Goal: Task Accomplishment & Management: Manage account settings

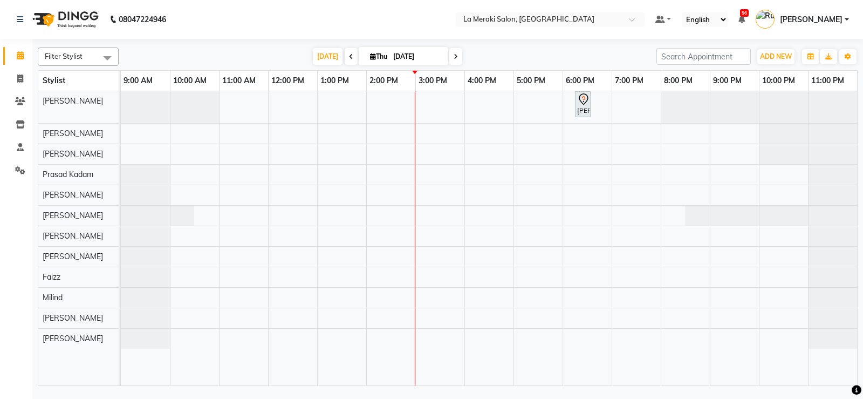
click at [374, 278] on div "[PERSON_NAME], TK01, 06:15 PM-06:25 PM, Lob Piercing (Both Ears)" at bounding box center [489, 238] width 736 height 294
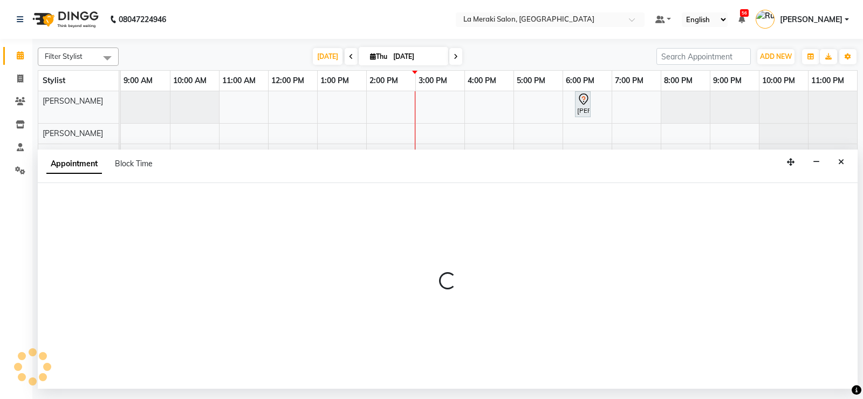
select select "75545"
select select "840"
select select "tentative"
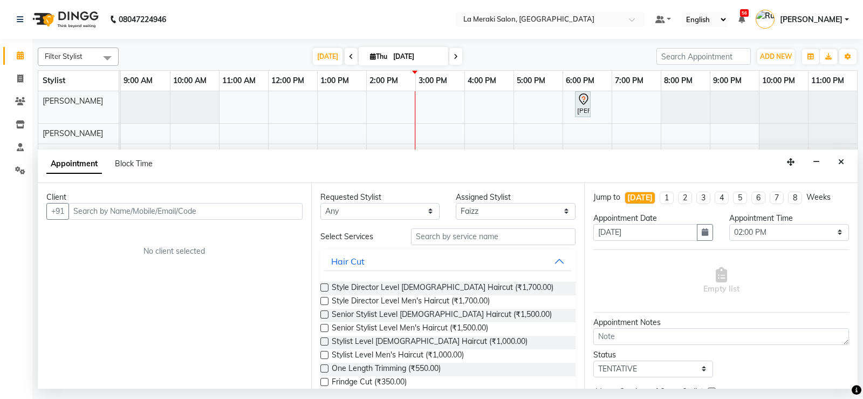
click at [235, 207] on input "text" at bounding box center [186, 211] width 234 height 17
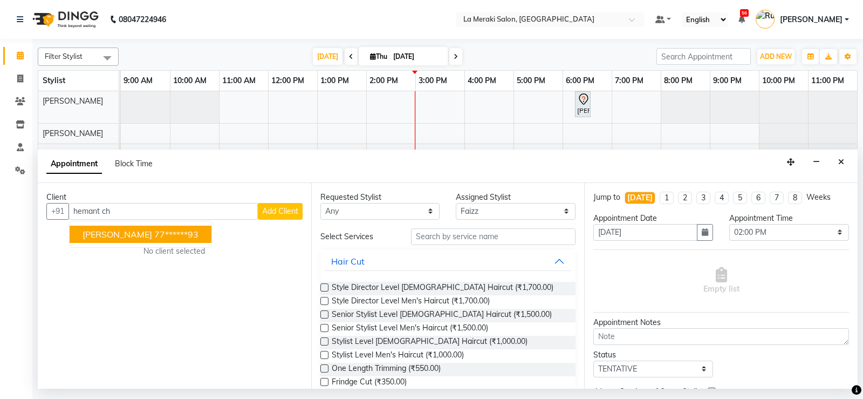
click at [199, 229] on ngb-highlight "77******93" at bounding box center [176, 234] width 44 height 11
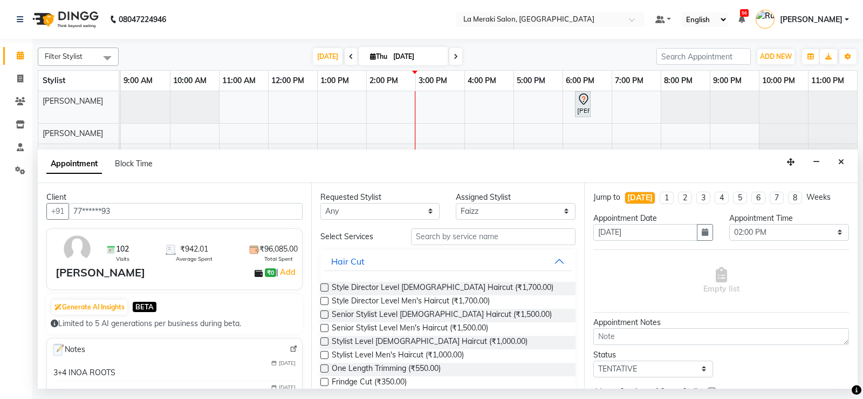
type input "77******93"
click at [486, 236] on input "text" at bounding box center [493, 236] width 165 height 17
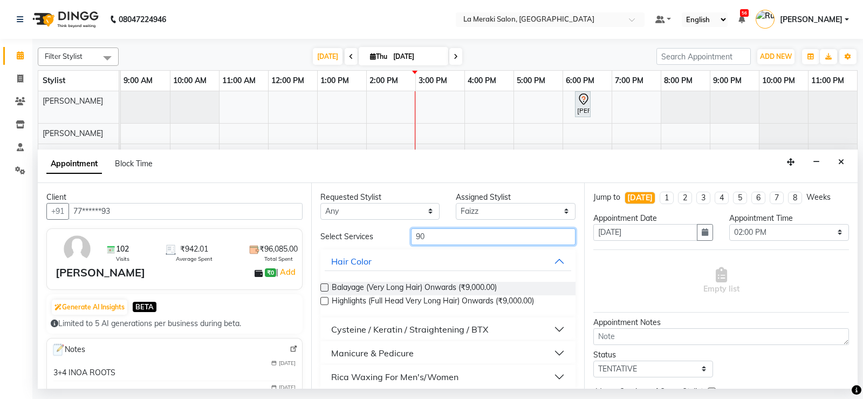
type input "9"
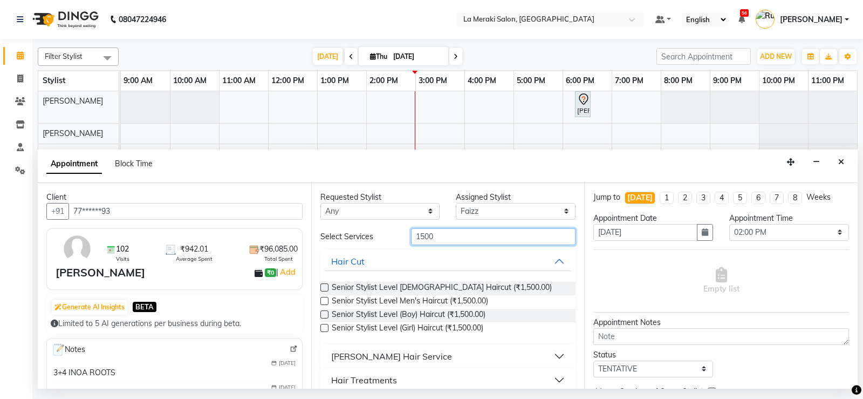
scroll to position [108, 0]
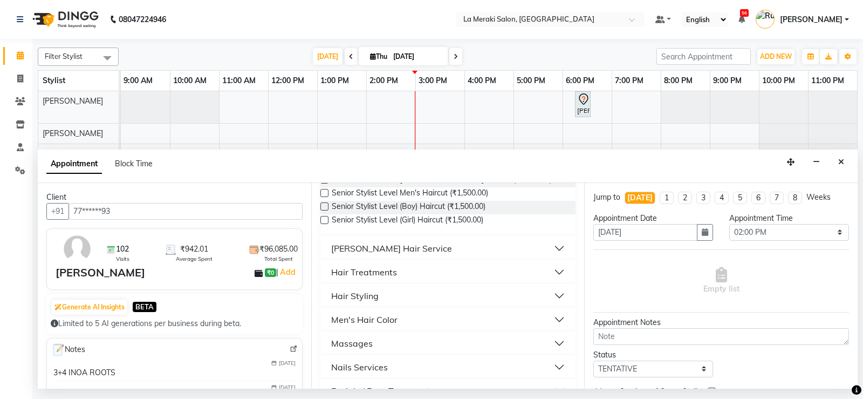
type input "1500"
click at [552, 315] on button "Men's Hair Color" at bounding box center [448, 319] width 247 height 19
click at [323, 345] on label at bounding box center [324, 345] width 8 height 8
click at [323, 345] on input "checkbox" at bounding box center [323, 346] width 7 height 7
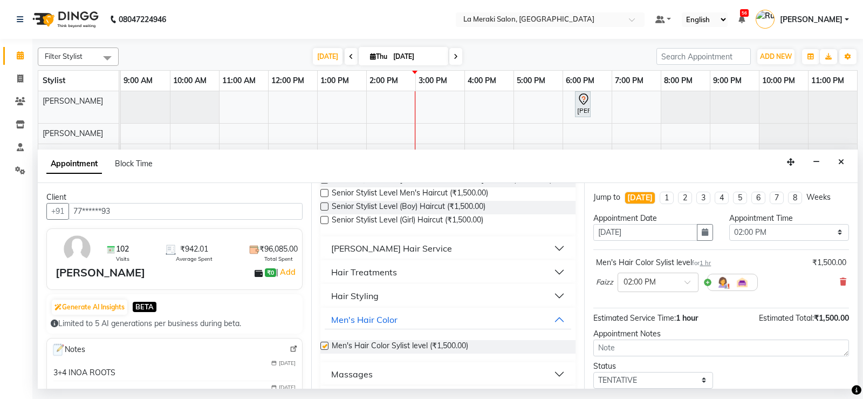
checkbox input "false"
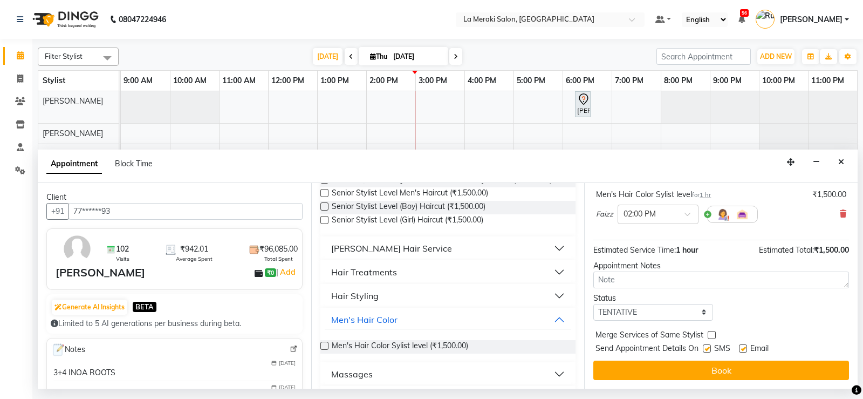
click at [704, 348] on label at bounding box center [707, 348] width 8 height 8
click at [704, 348] on input "checkbox" at bounding box center [706, 349] width 7 height 7
checkbox input "false"
click at [743, 348] on label at bounding box center [743, 348] width 8 height 8
click at [743, 348] on input "checkbox" at bounding box center [742, 349] width 7 height 7
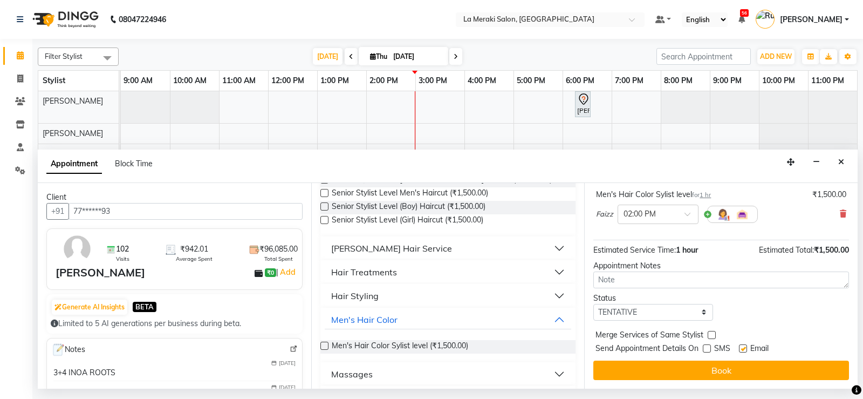
checkbox input "false"
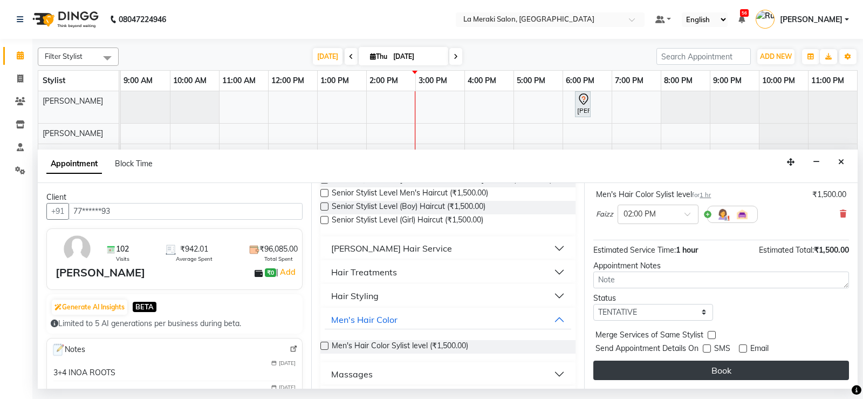
click at [728, 368] on button "Book" at bounding box center [721, 369] width 256 height 19
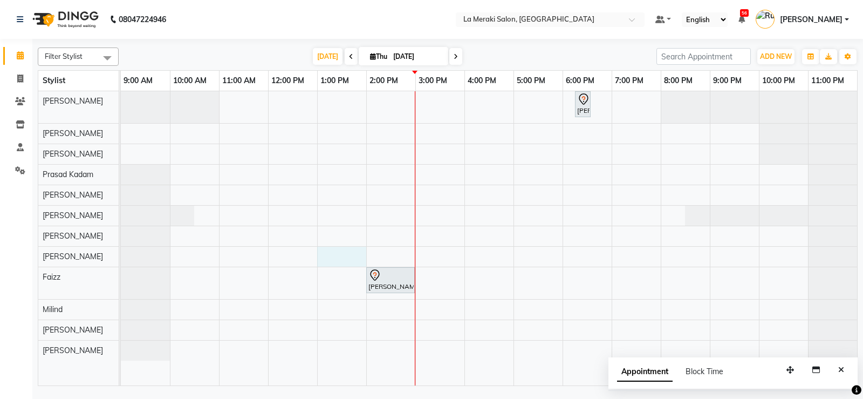
click at [348, 258] on div "[PERSON_NAME], TK01, 06:15 PM-06:25 PM, Lob Piercing (Both Ears) [PERSON_NAME],…" at bounding box center [489, 238] width 736 height 294
select select "24557"
select select "780"
select select "tentative"
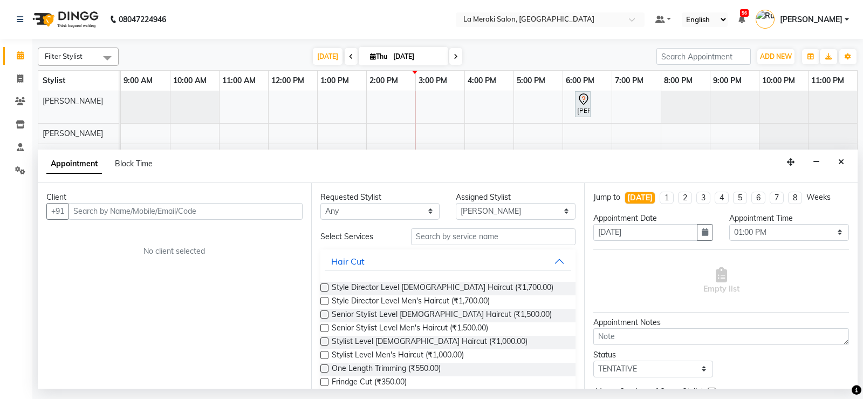
click at [199, 209] on input "text" at bounding box center [186, 211] width 234 height 17
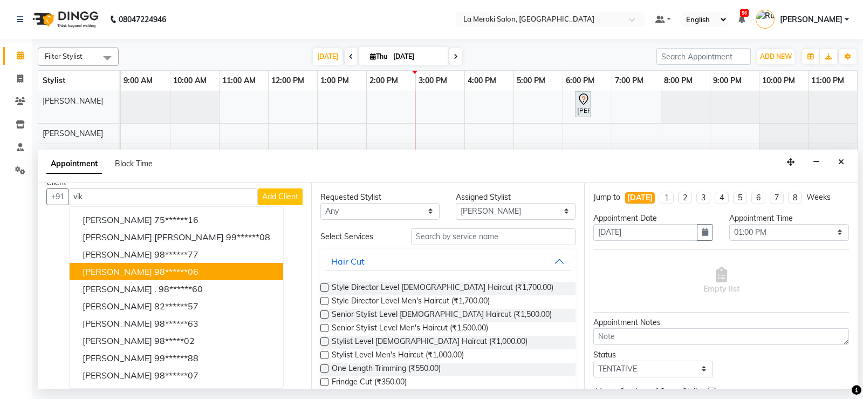
scroll to position [0, 0]
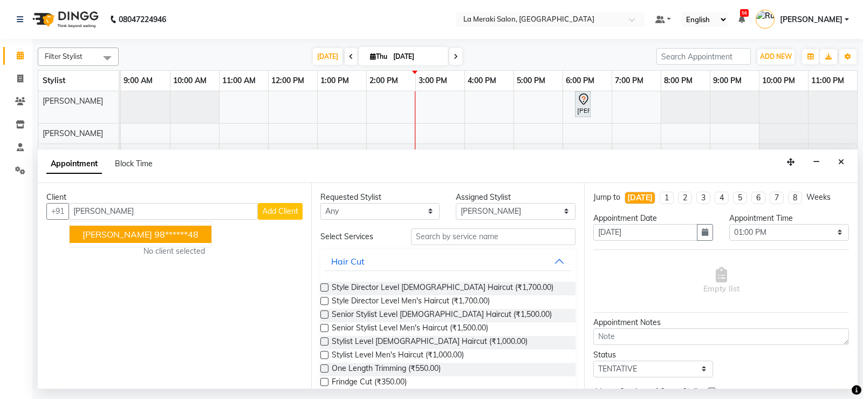
click at [176, 233] on ngb-highlight "98******48" at bounding box center [176, 234] width 44 height 11
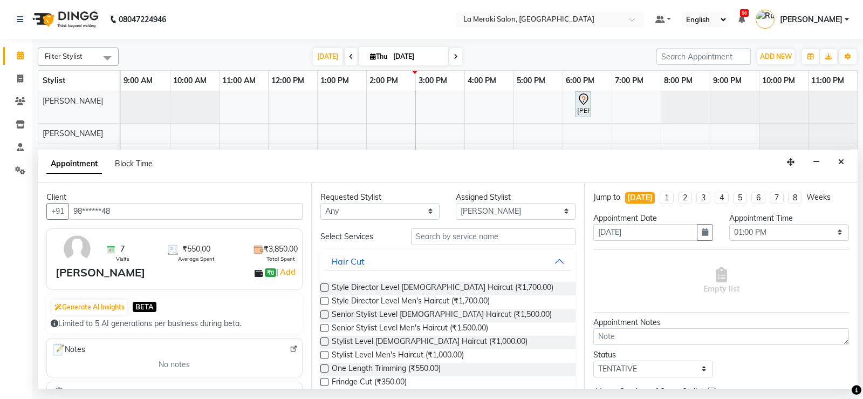
type input "98******48"
click at [473, 235] on input "text" at bounding box center [493, 236] width 165 height 17
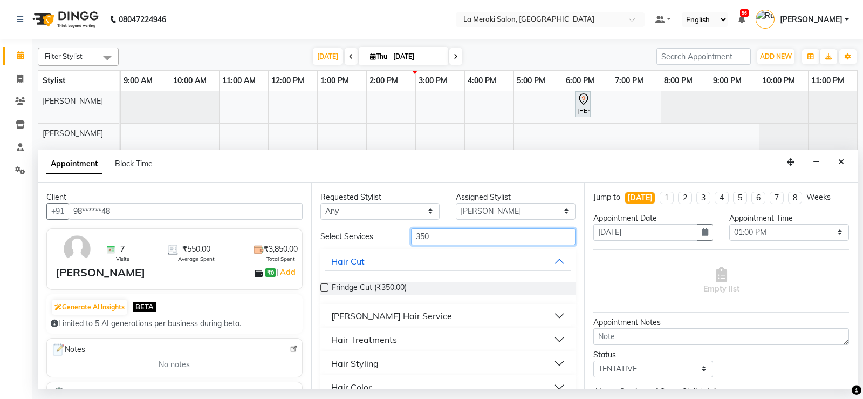
type input "350"
click at [552, 314] on button "[PERSON_NAME] Hair Service" at bounding box center [448, 315] width 247 height 19
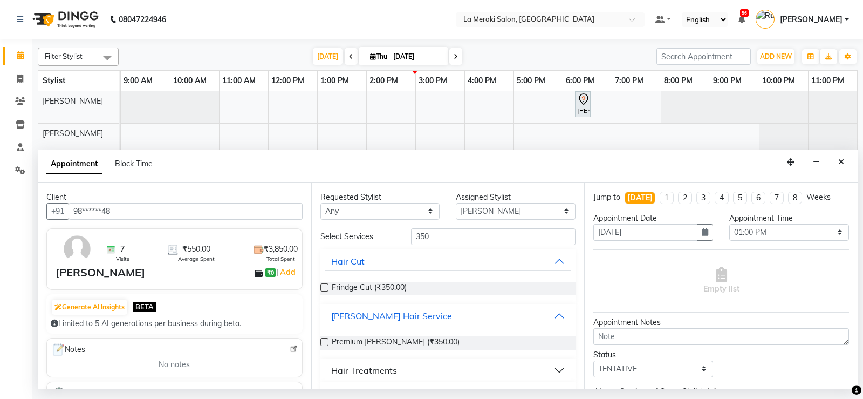
scroll to position [54, 0]
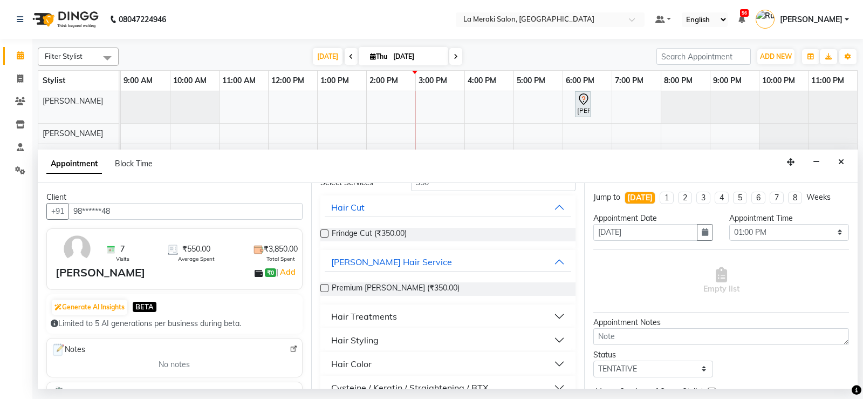
click at [326, 287] on label at bounding box center [324, 288] width 8 height 8
click at [326, 287] on input "checkbox" at bounding box center [323, 288] width 7 height 7
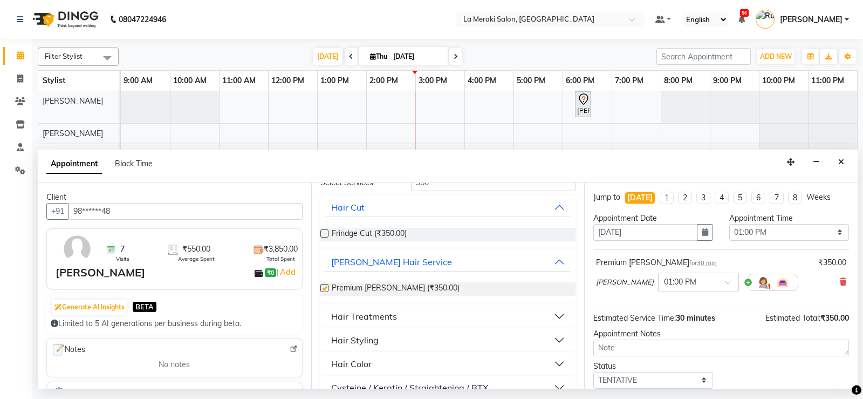
checkbox input "false"
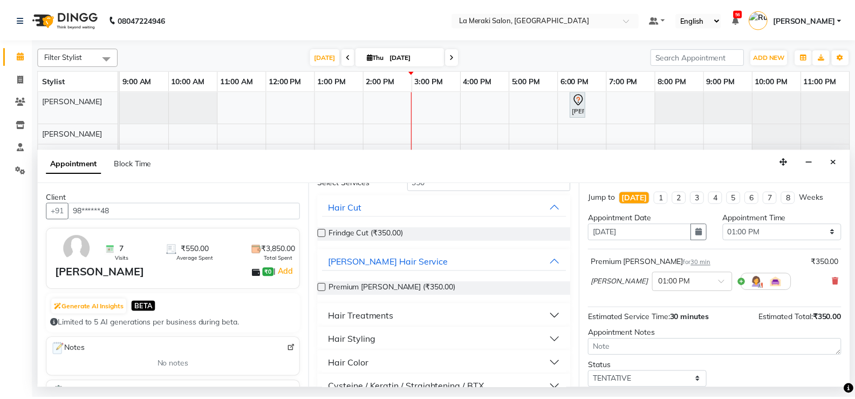
scroll to position [68, 0]
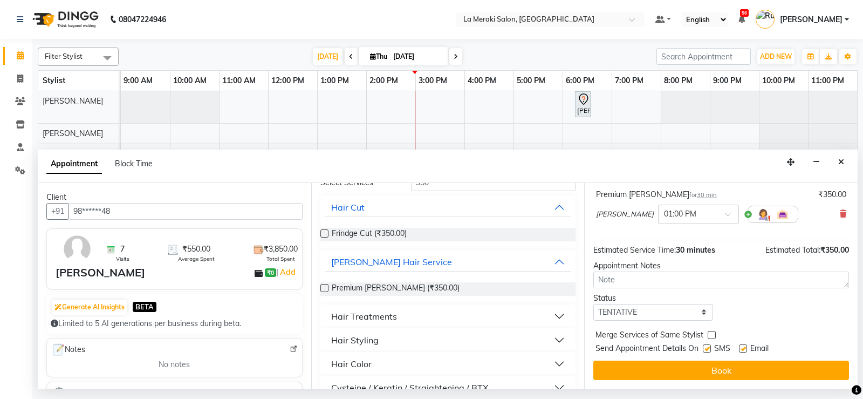
click at [707, 350] on label at bounding box center [707, 348] width 8 height 8
click at [707, 350] on input "checkbox" at bounding box center [706, 349] width 7 height 7
checkbox input "false"
click at [743, 348] on label at bounding box center [743, 348] width 8 height 8
click at [743, 348] on input "checkbox" at bounding box center [742, 349] width 7 height 7
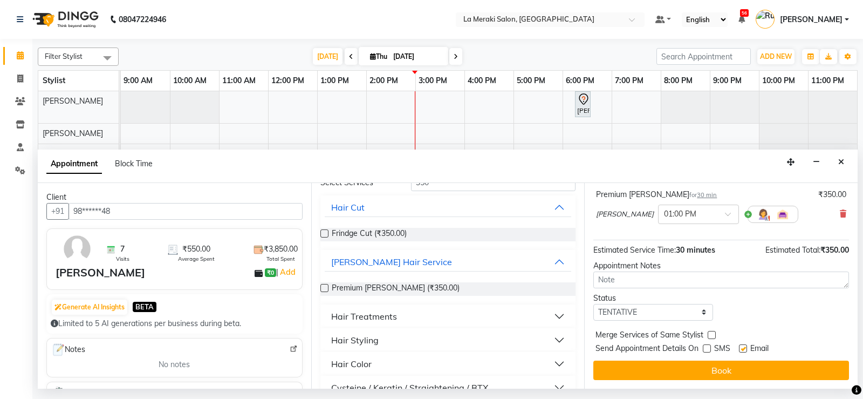
checkbox input "false"
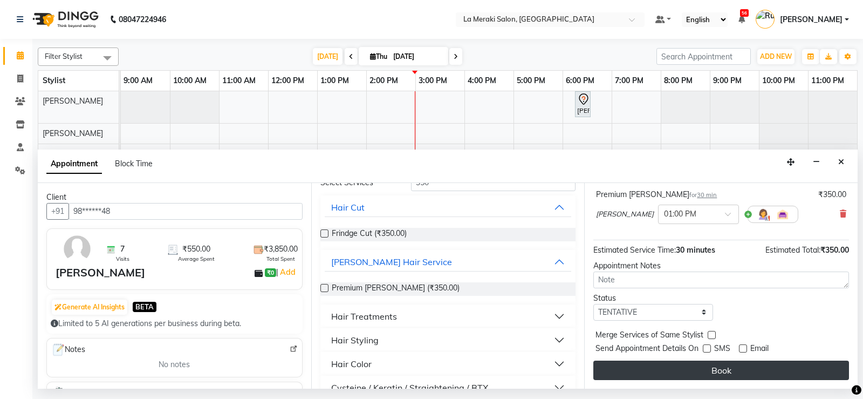
click at [731, 368] on button "Book" at bounding box center [721, 369] width 256 height 19
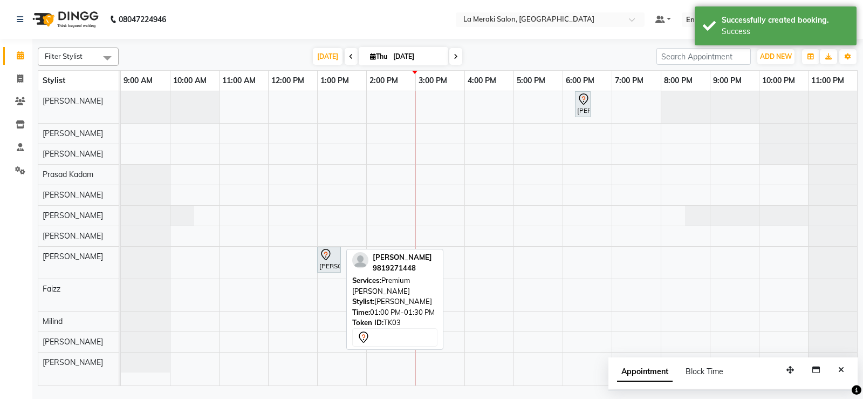
click at [331, 270] on div "[PERSON_NAME], TK03, 01:00 PM-01:30 PM, Premium [PERSON_NAME]" at bounding box center [329, 259] width 22 height 23
select select "7"
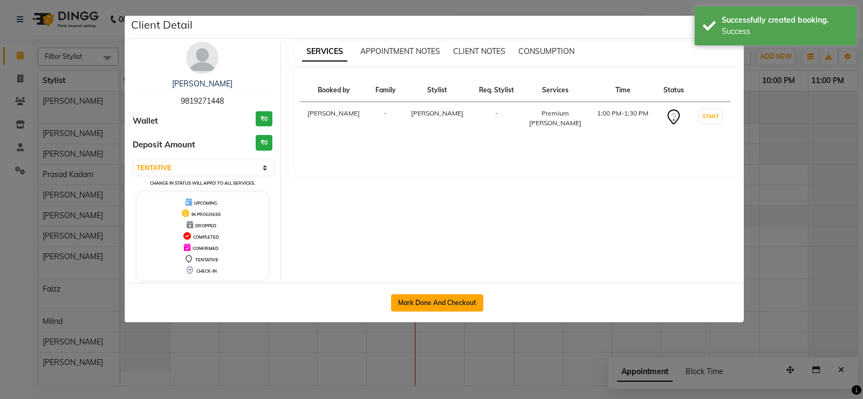
click at [474, 306] on button "Mark Done And Checkout" at bounding box center [437, 302] width 92 height 17
select select "service"
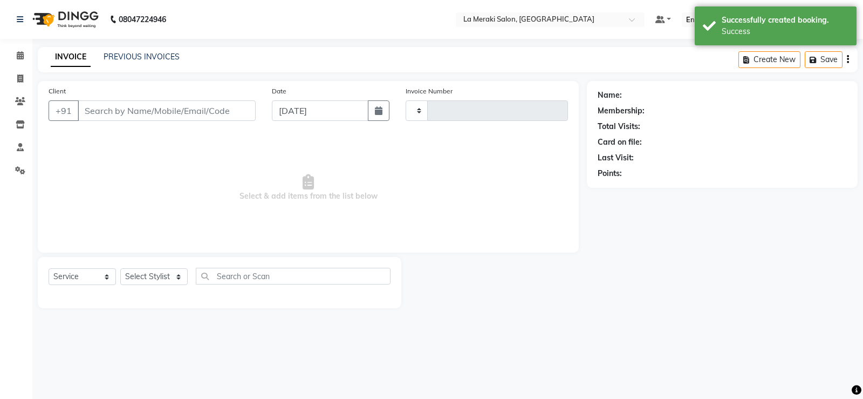
type input "2329"
select select "438"
type input "98******48"
select select "24557"
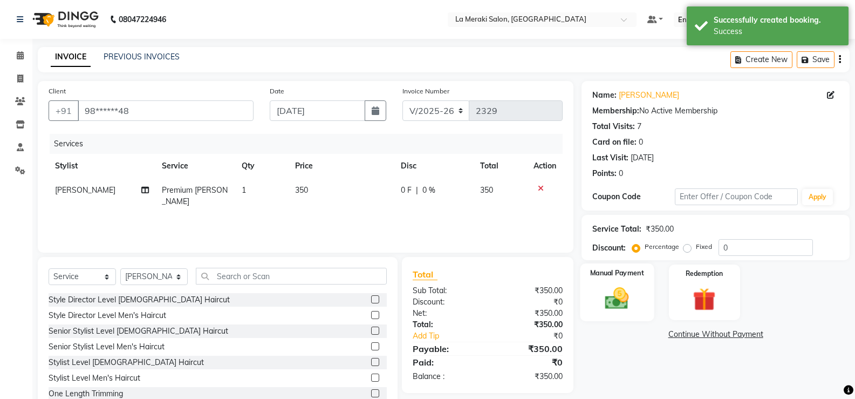
click at [613, 293] on img at bounding box center [617, 298] width 38 height 28
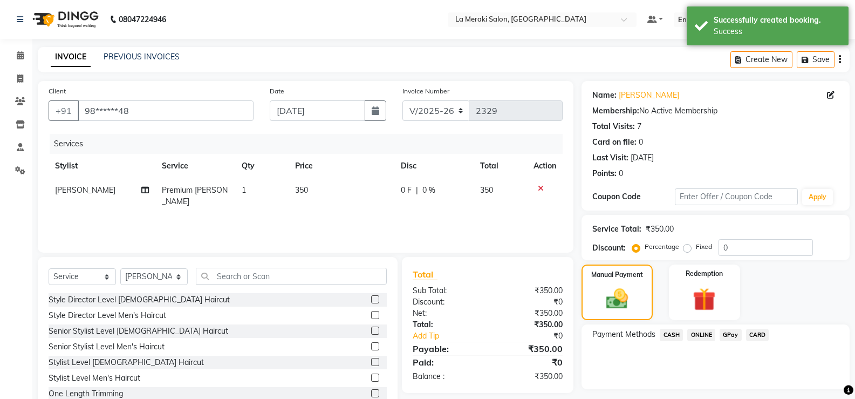
click at [760, 332] on span "CARD" at bounding box center [757, 335] width 23 height 12
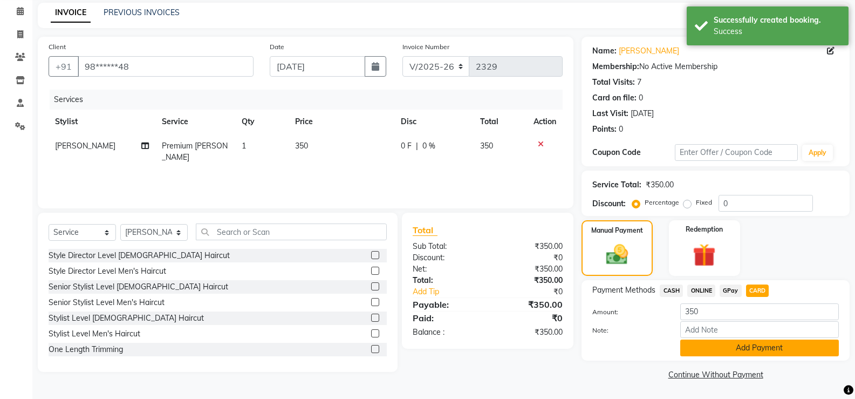
click at [748, 351] on button "Add Payment" at bounding box center [759, 347] width 159 height 17
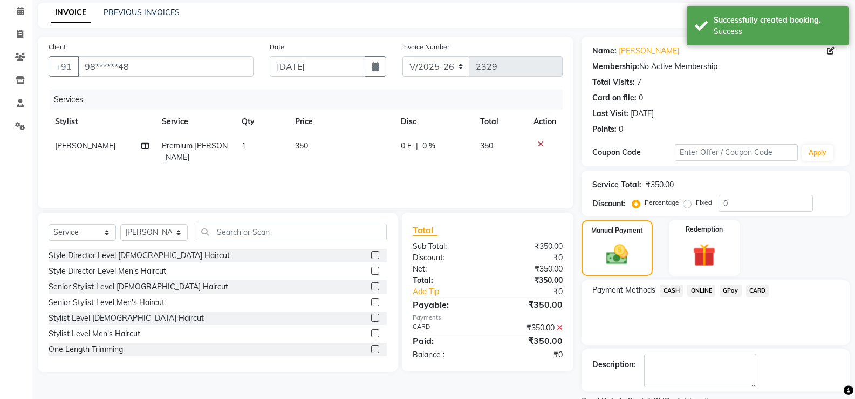
scroll to position [90, 0]
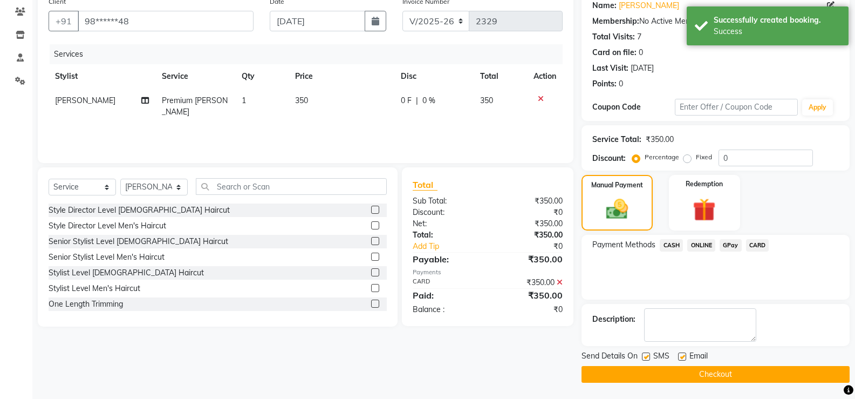
click at [646, 358] on label at bounding box center [646, 356] width 8 height 8
click at [646, 358] on input "checkbox" at bounding box center [645, 356] width 7 height 7
checkbox input "false"
drag, startPoint x: 685, startPoint y: 357, endPoint x: 678, endPoint y: 370, distance: 14.7
click at [684, 357] on label at bounding box center [682, 356] width 8 height 8
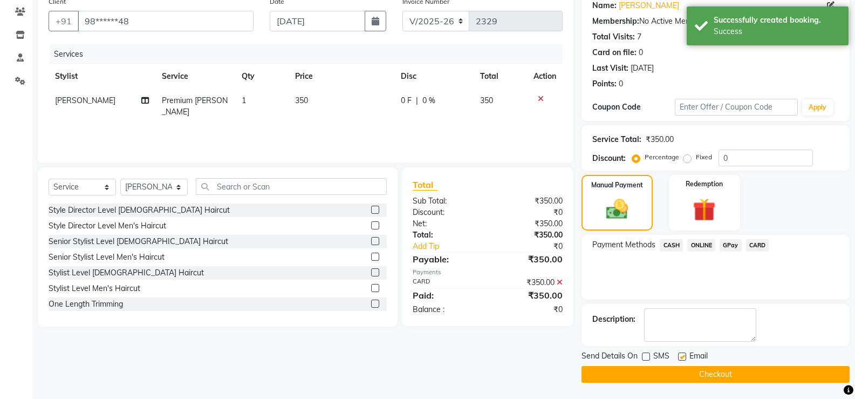
click at [684, 357] on input "checkbox" at bounding box center [681, 356] width 7 height 7
checkbox input "false"
click at [678, 371] on button "Checkout" at bounding box center [716, 374] width 268 height 17
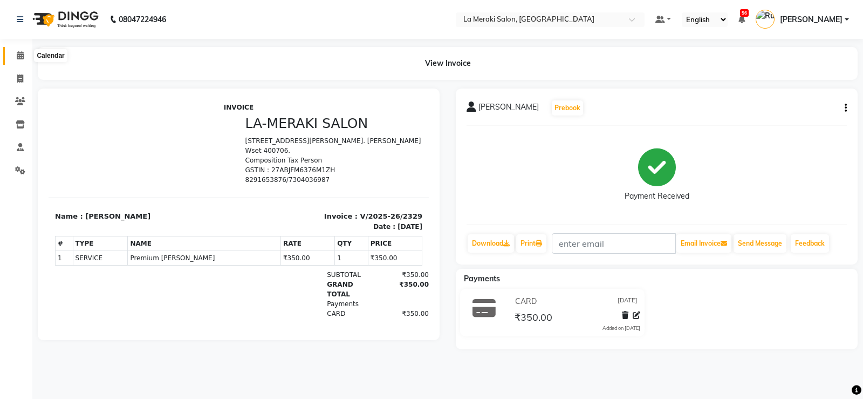
click at [17, 59] on span at bounding box center [20, 56] width 19 height 12
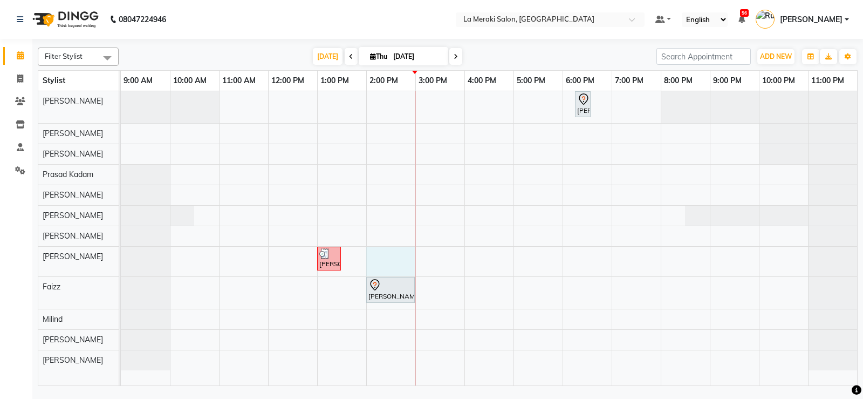
click at [381, 261] on div "[PERSON_NAME], TK01, 06:15 PM-06:25 PM, Lob Piercing (Both Ears) [PERSON_NAME],…" at bounding box center [489, 238] width 736 height 294
select select "24557"
select select "tentative"
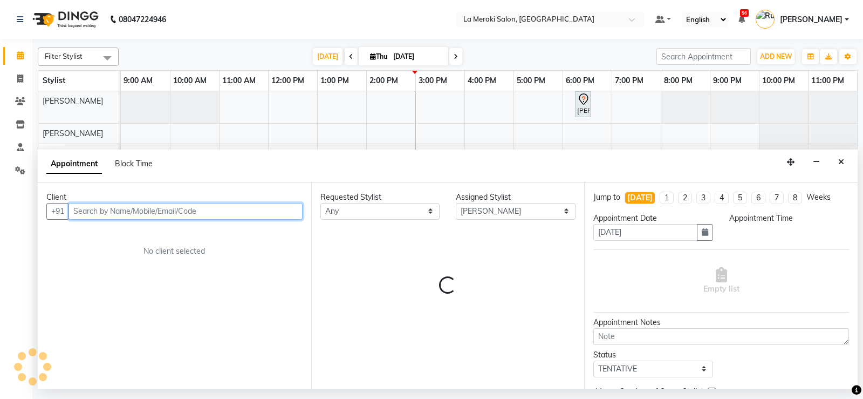
select select "840"
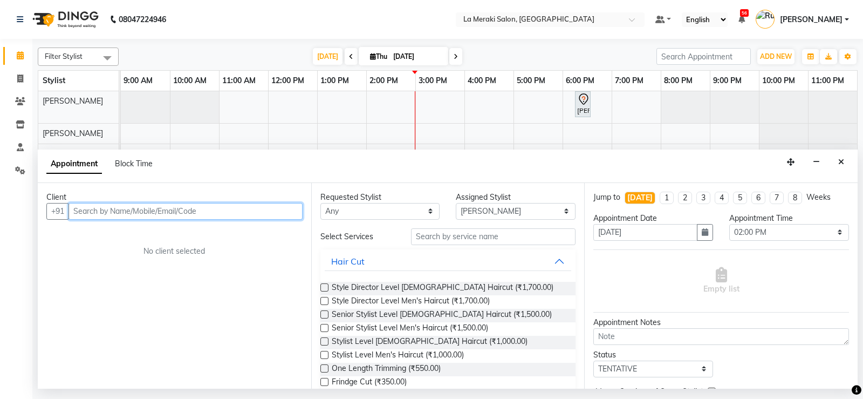
click at [262, 213] on input "text" at bounding box center [186, 211] width 234 height 17
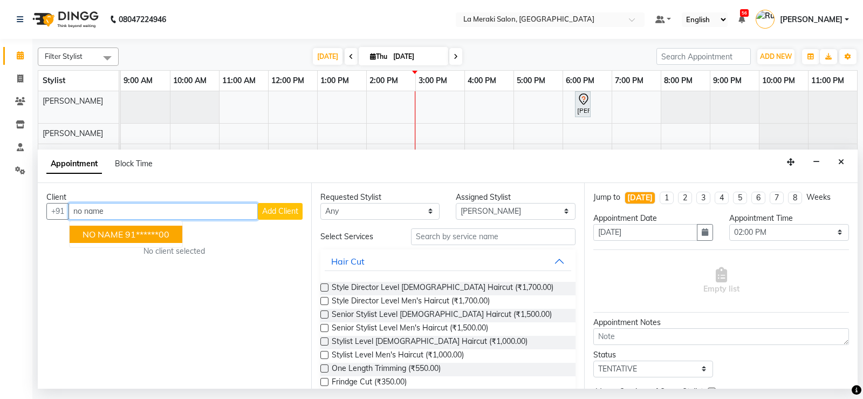
click at [174, 228] on button "NO NAME 91******00" at bounding box center [126, 233] width 113 height 17
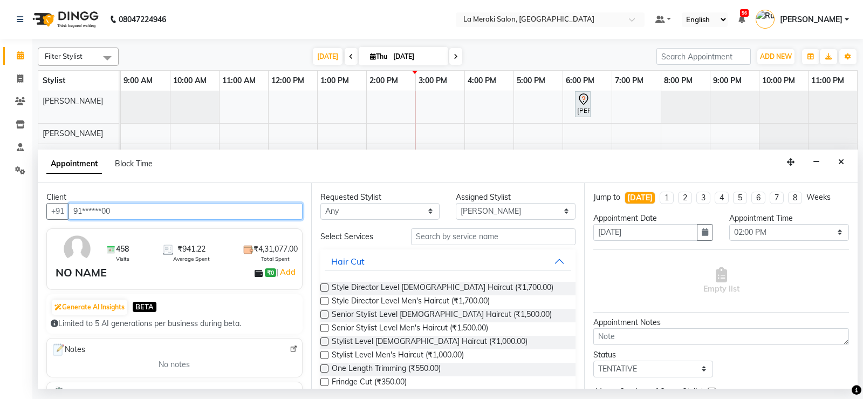
type input "91******00"
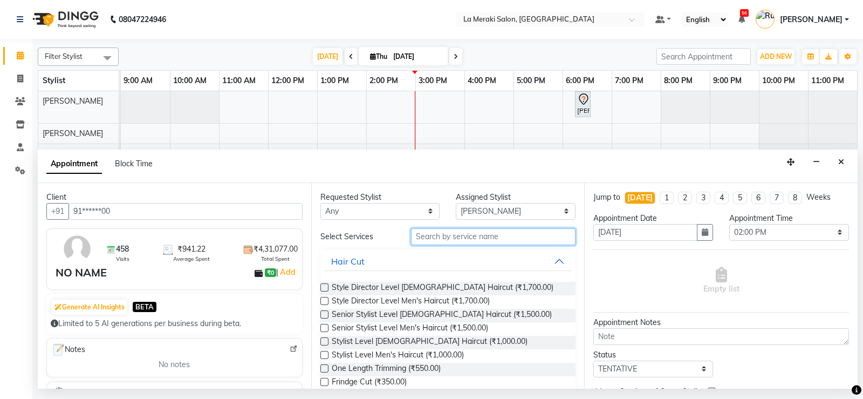
click at [482, 237] on input "text" at bounding box center [493, 236] width 165 height 17
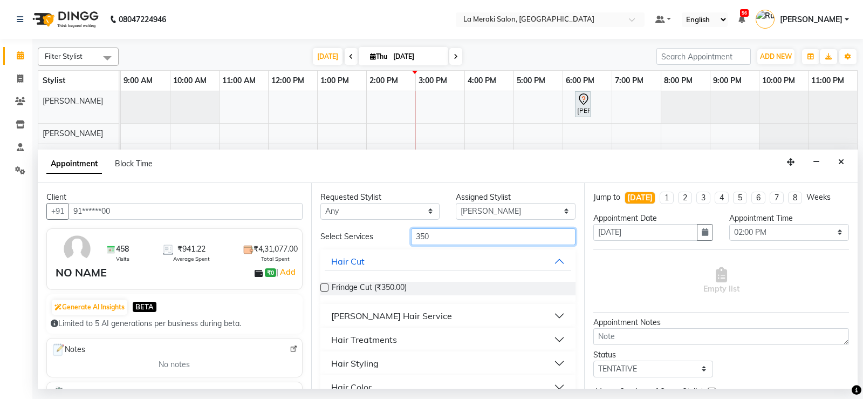
type input "350"
click at [550, 308] on button "[PERSON_NAME] Hair Service" at bounding box center [448, 315] width 247 height 19
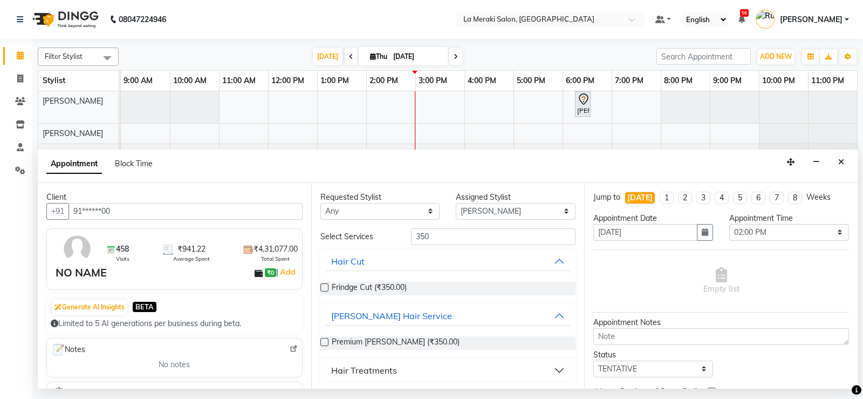
click at [325, 341] on label at bounding box center [324, 342] width 8 height 8
click at [325, 341] on input "checkbox" at bounding box center [323, 342] width 7 height 7
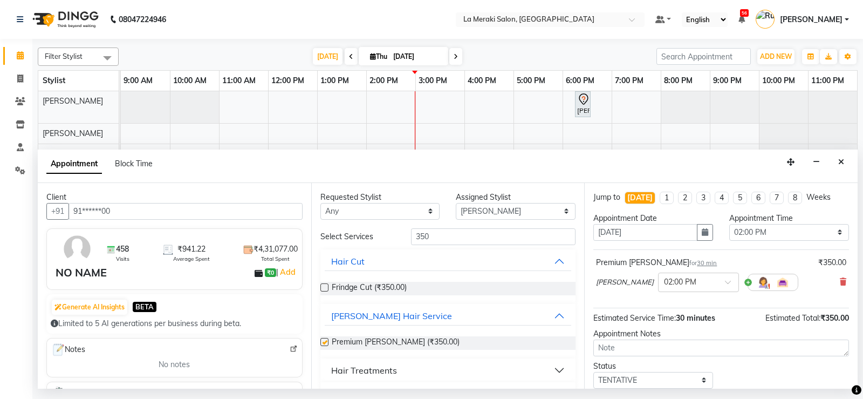
checkbox input "false"
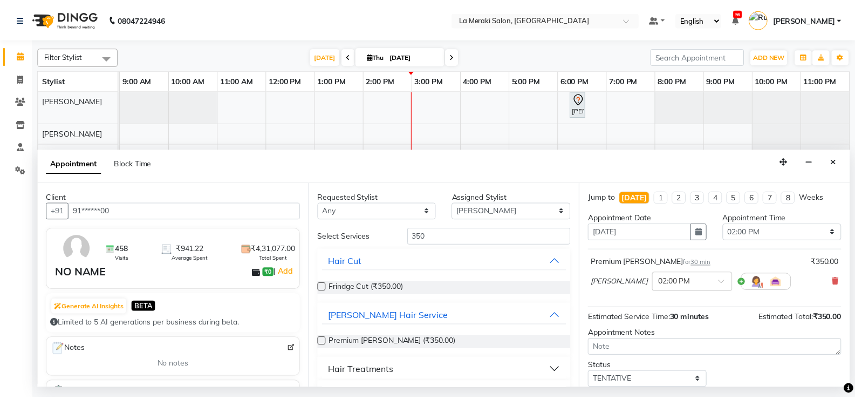
scroll to position [68, 0]
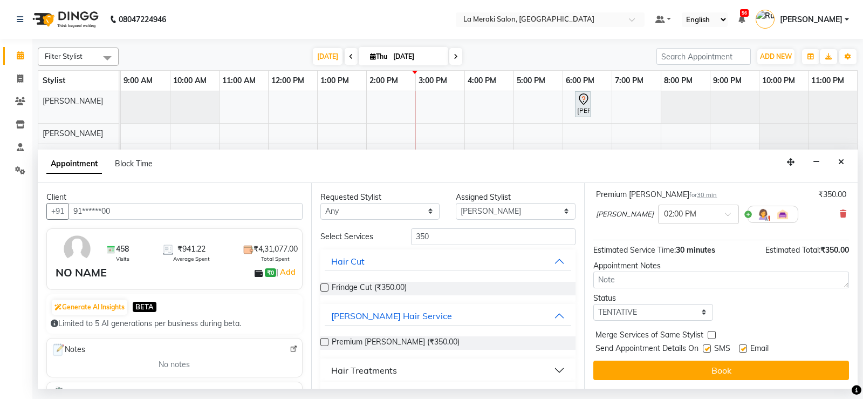
click at [709, 348] on label at bounding box center [707, 348] width 8 height 8
click at [709, 348] on input "checkbox" at bounding box center [706, 349] width 7 height 7
checkbox input "false"
click at [741, 348] on label at bounding box center [743, 348] width 8 height 8
click at [741, 348] on input "checkbox" at bounding box center [742, 349] width 7 height 7
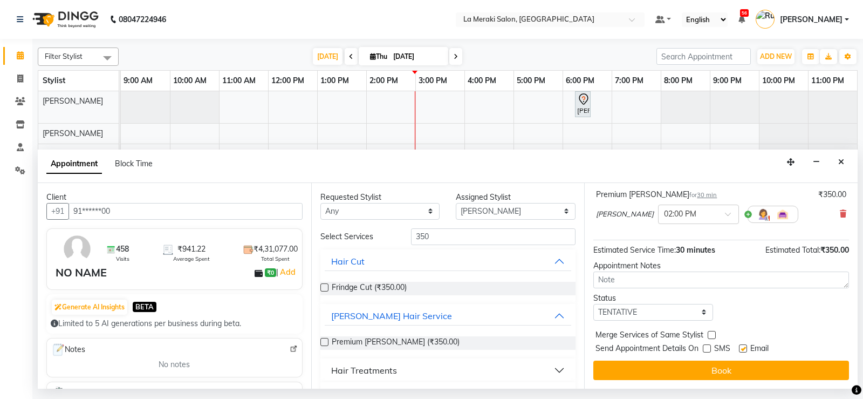
checkbox input "false"
click at [728, 375] on button "Book" at bounding box center [721, 369] width 256 height 19
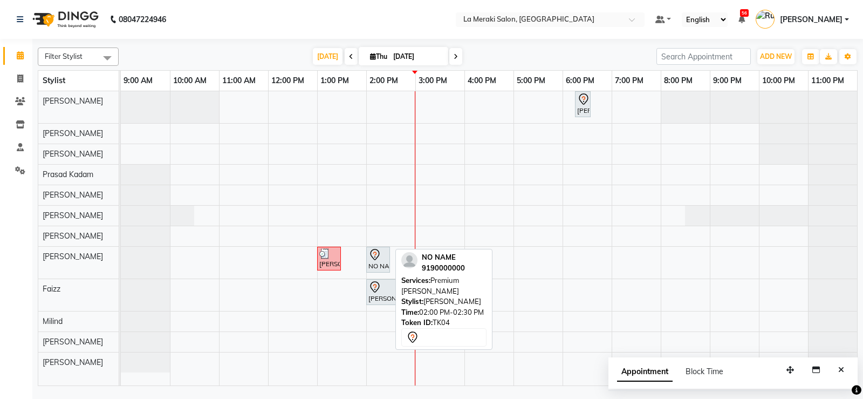
click at [380, 254] on icon at bounding box center [374, 254] width 13 height 13
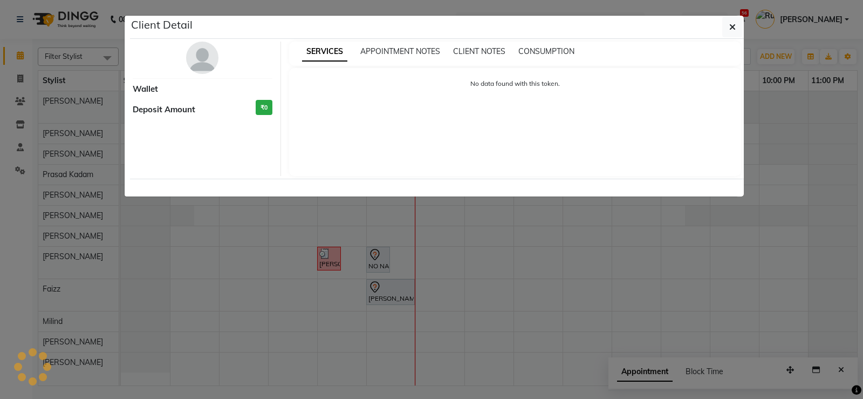
select select "7"
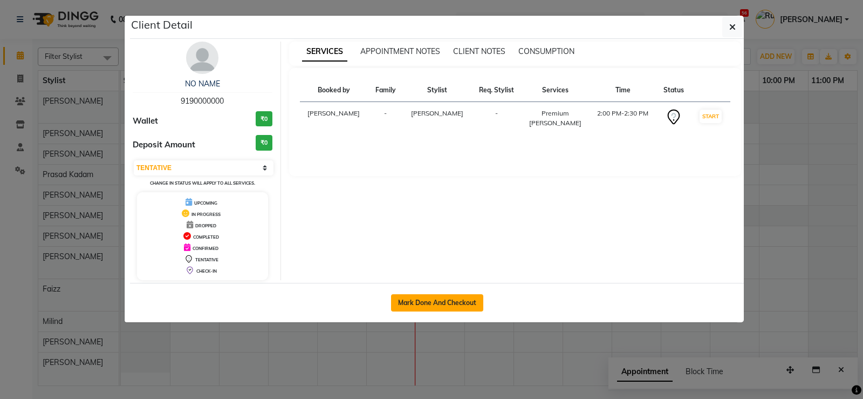
click at [429, 304] on button "Mark Done And Checkout" at bounding box center [437, 302] width 92 height 17
select select "service"
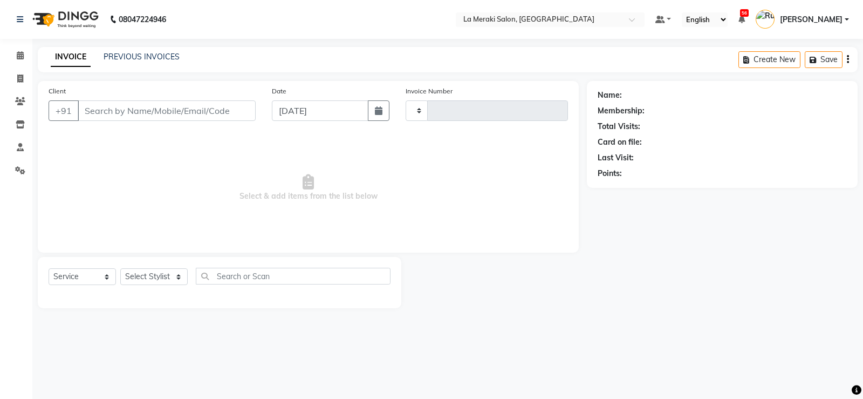
type input "2330"
select select "438"
type input "91******00"
select select "24557"
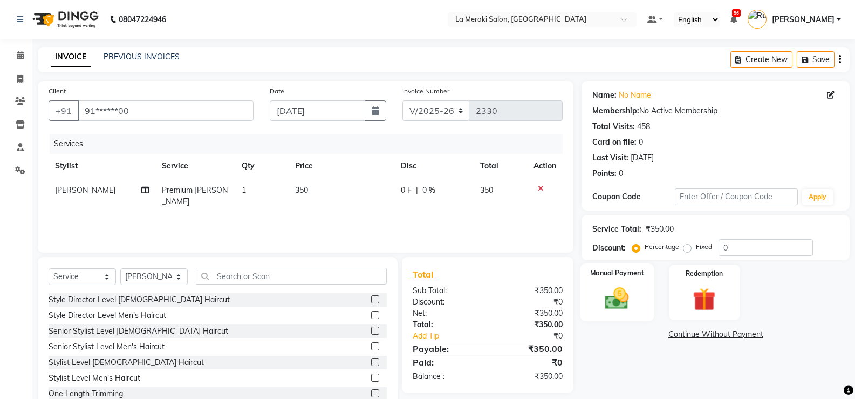
click at [623, 311] on img at bounding box center [617, 298] width 38 height 28
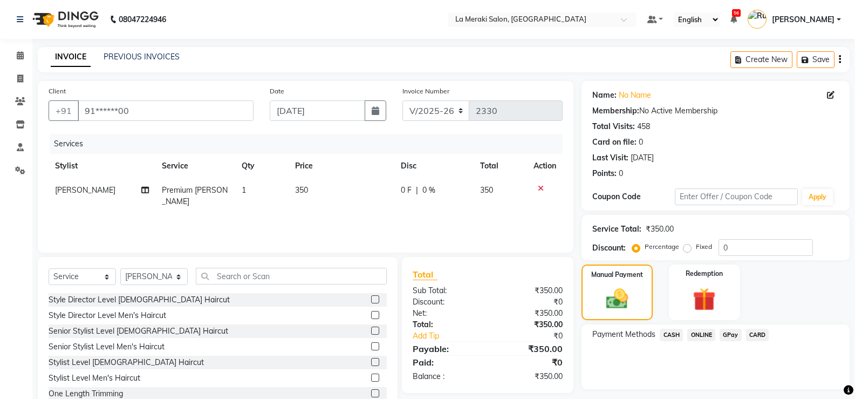
click at [752, 337] on span "CARD" at bounding box center [757, 335] width 23 height 12
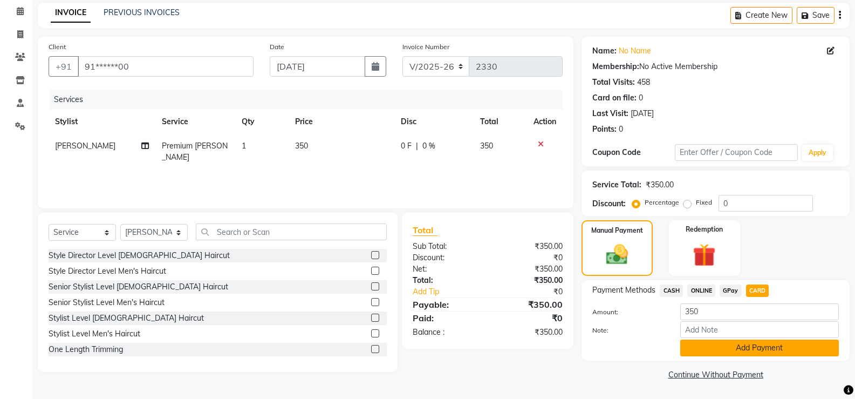
click at [751, 342] on button "Add Payment" at bounding box center [759, 347] width 159 height 17
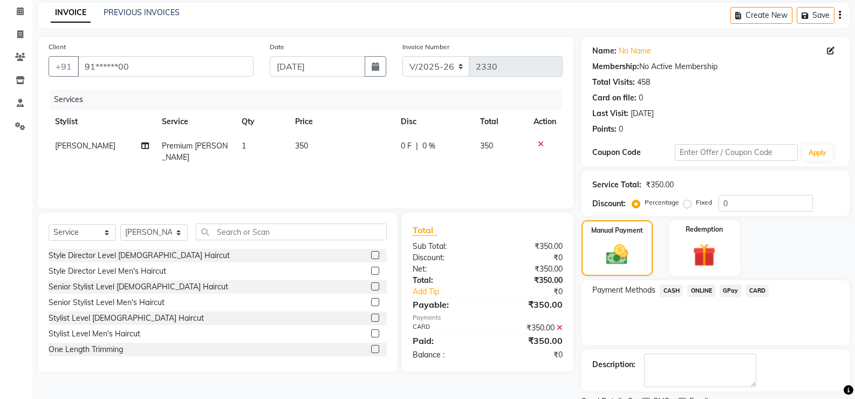
scroll to position [90, 0]
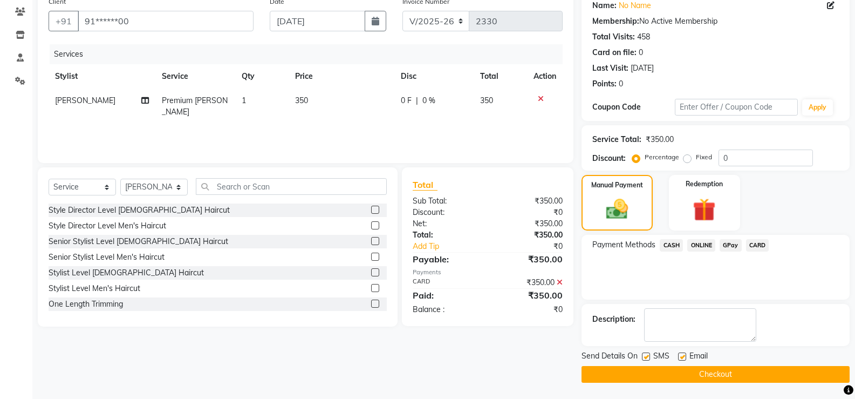
click at [642, 358] on label at bounding box center [646, 356] width 8 height 8
click at [642, 358] on input "checkbox" at bounding box center [645, 356] width 7 height 7
checkbox input "false"
drag, startPoint x: 681, startPoint y: 354, endPoint x: 672, endPoint y: 370, distance: 17.4
click at [681, 354] on label at bounding box center [682, 356] width 8 height 8
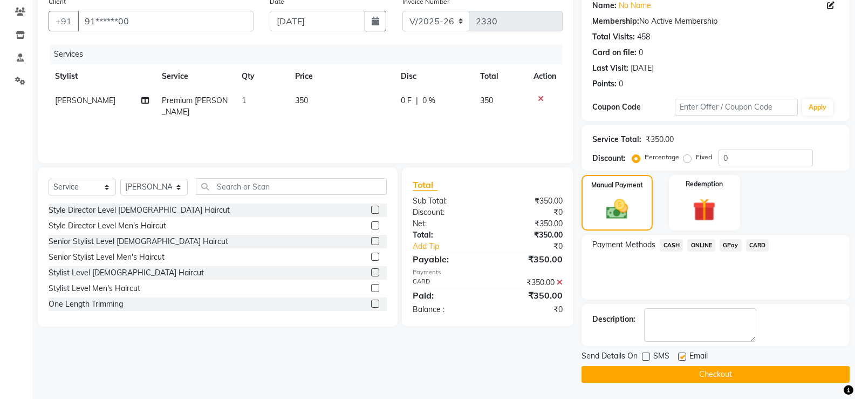
click at [681, 354] on input "checkbox" at bounding box center [681, 356] width 7 height 7
checkbox input "false"
click at [671, 372] on button "Checkout" at bounding box center [716, 374] width 268 height 17
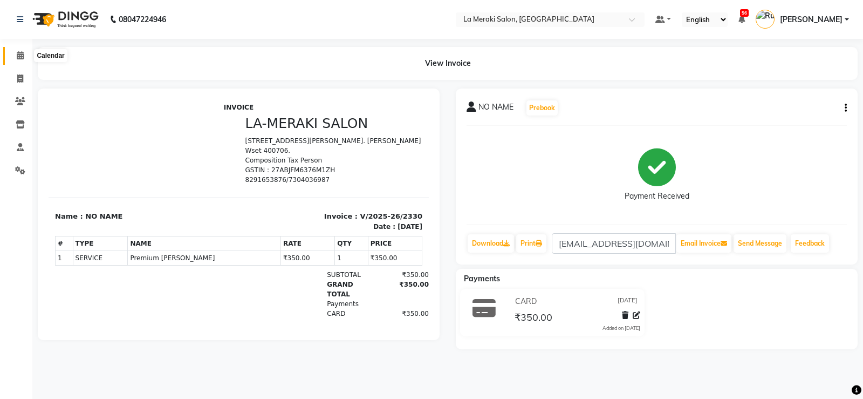
click at [24, 58] on icon at bounding box center [20, 55] width 7 height 8
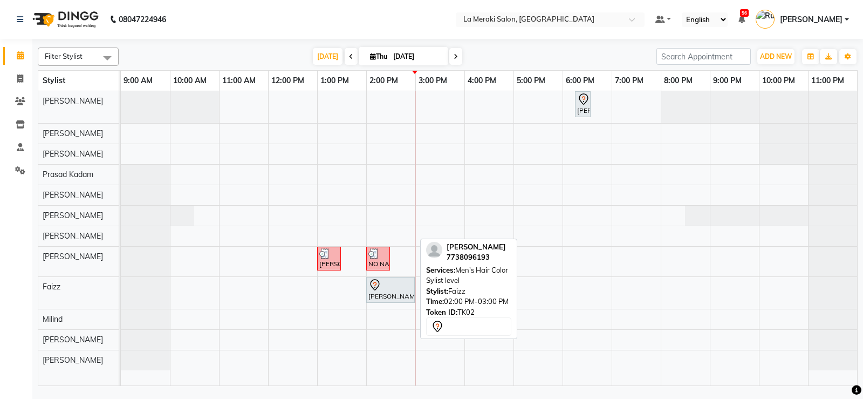
click at [372, 277] on link "[PERSON_NAME], TK02, 02:00 PM-03:00 PM, Men's Hair Color Sylist level" at bounding box center [390, 290] width 49 height 26
select select "7"
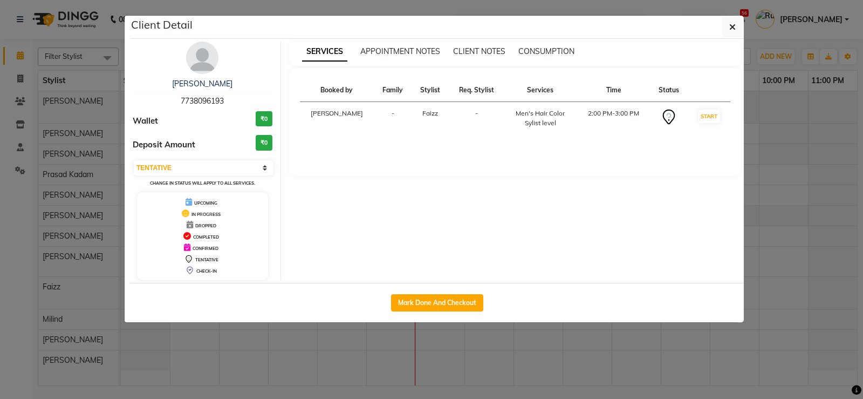
click at [416, 313] on div "Mark Done And Checkout" at bounding box center [437, 302] width 614 height 39
click at [421, 310] on button "Mark Done And Checkout" at bounding box center [437, 302] width 92 height 17
select select "service"
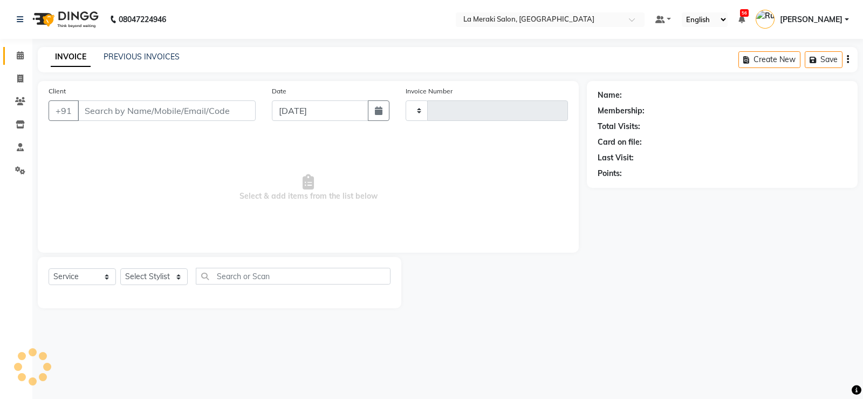
type input "2331"
select select "438"
type input "77******93"
select select "75545"
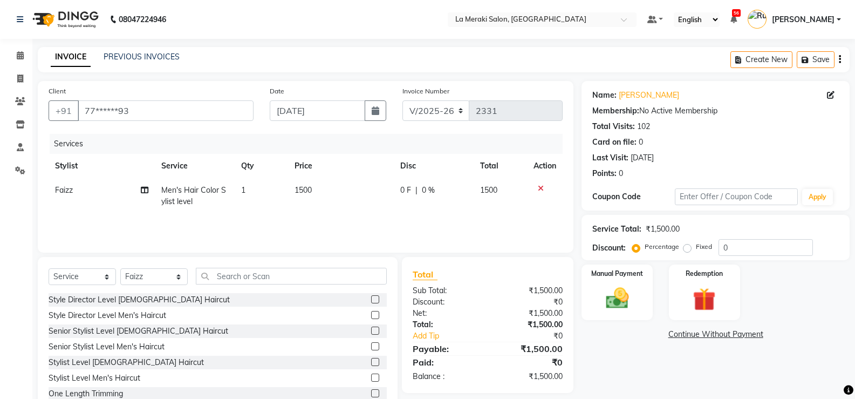
click at [315, 187] on td "1500" at bounding box center [341, 196] width 106 height 36
select select "75545"
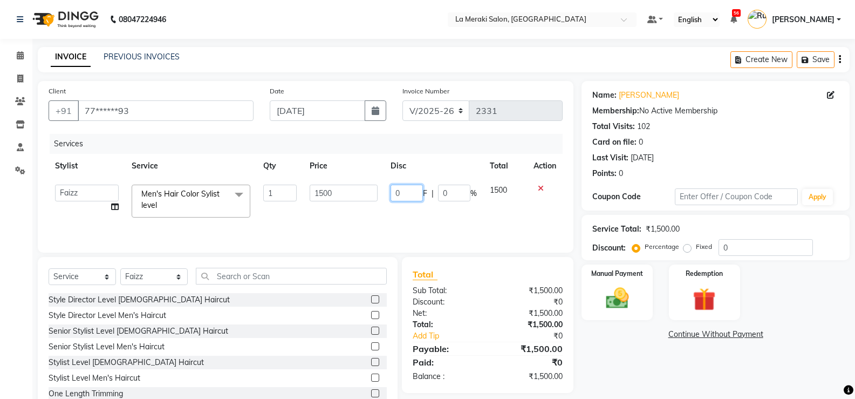
drag, startPoint x: 408, startPoint y: 195, endPoint x: 340, endPoint y: 199, distance: 67.6
click at [340, 199] on tr "[PERSON_NAME] Anus [PERSON_NAME] Faizz [PERSON_NAME] [PERSON_NAME] [PERSON_NAME…" at bounding box center [306, 201] width 514 height 46
type input "9"
type input "1100"
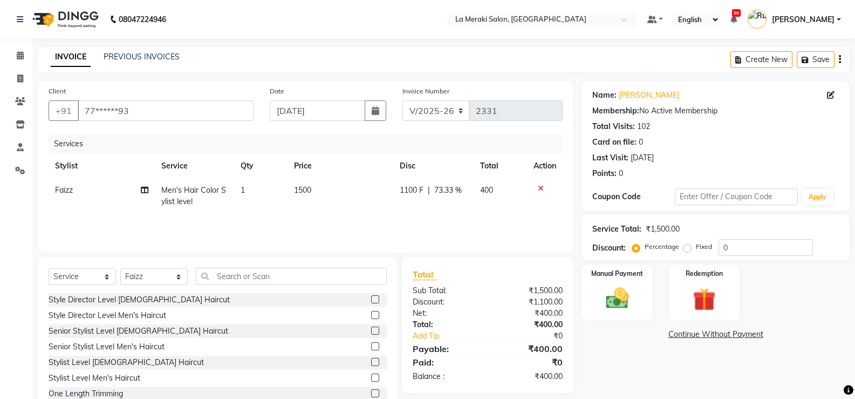
click at [426, 220] on div "Services Stylist Service Qty Price Disc Total Action Faizz Men's Hair Color Syl…" at bounding box center [306, 188] width 514 height 108
click at [408, 205] on td "1100 F | 73.33 %" at bounding box center [433, 196] width 80 height 36
select select "75545"
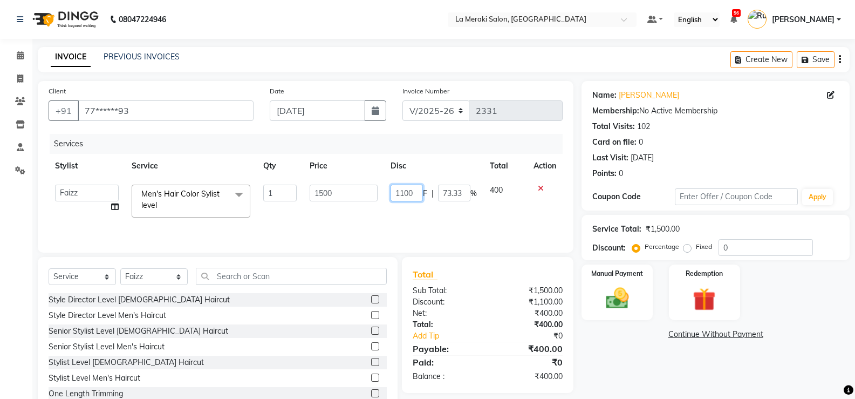
drag, startPoint x: 421, startPoint y: 190, endPoint x: 317, endPoint y: 189, distance: 104.7
click at [320, 189] on tr "[PERSON_NAME] Anus [PERSON_NAME] Faizz [PERSON_NAME] [PERSON_NAME] [PERSON_NAME…" at bounding box center [306, 201] width 514 height 46
type input "600"
click at [367, 223] on div "Services Stylist Service Qty Price Disc Total Action [PERSON_NAME] [PERSON_NAME…" at bounding box center [306, 188] width 514 height 108
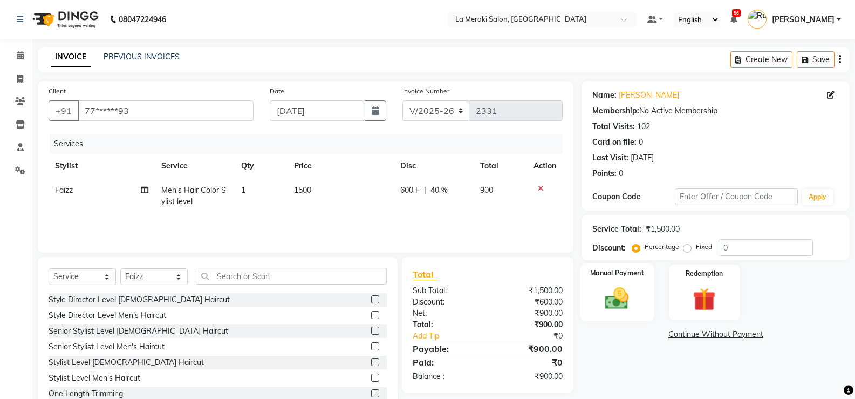
click at [613, 299] on img at bounding box center [617, 298] width 38 height 28
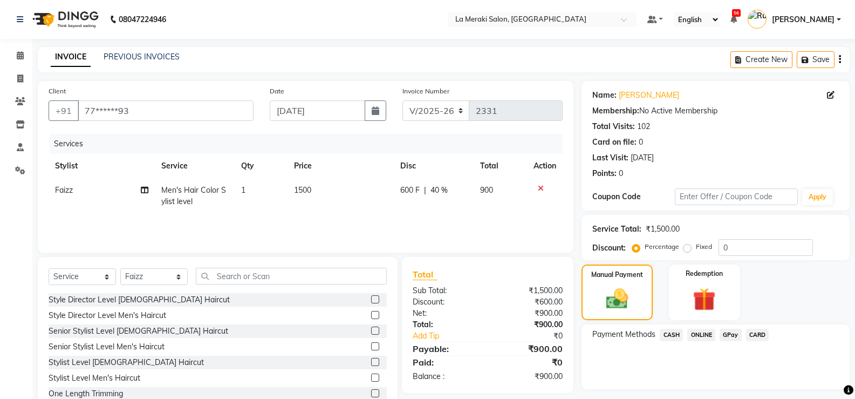
click at [679, 337] on span "CASH" at bounding box center [671, 335] width 23 height 12
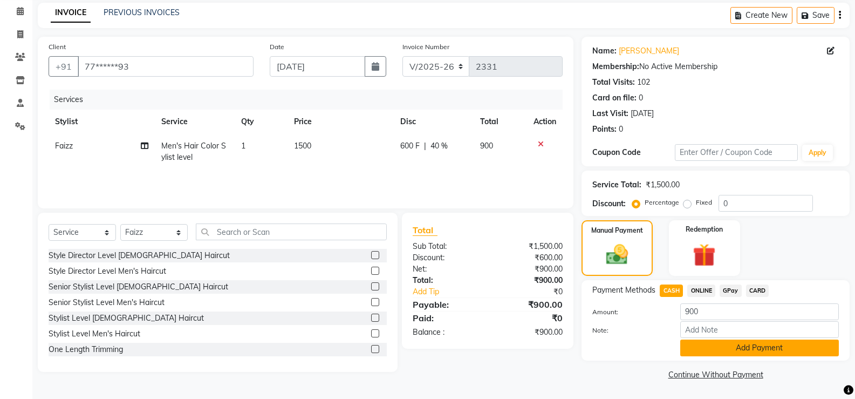
click at [710, 345] on button "Add Payment" at bounding box center [759, 347] width 159 height 17
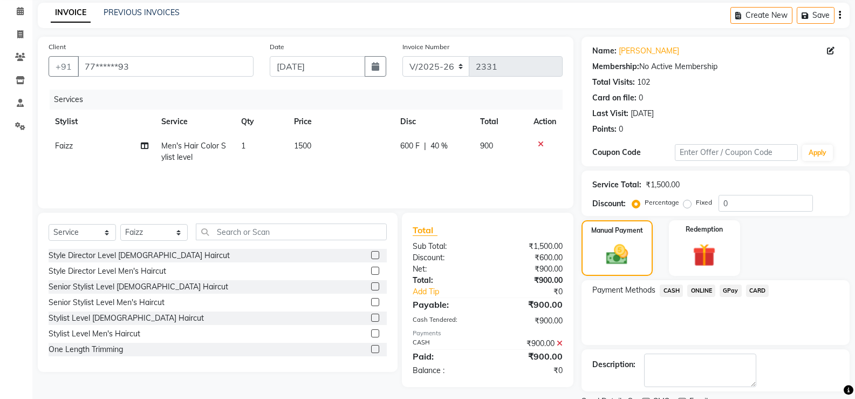
scroll to position [90, 0]
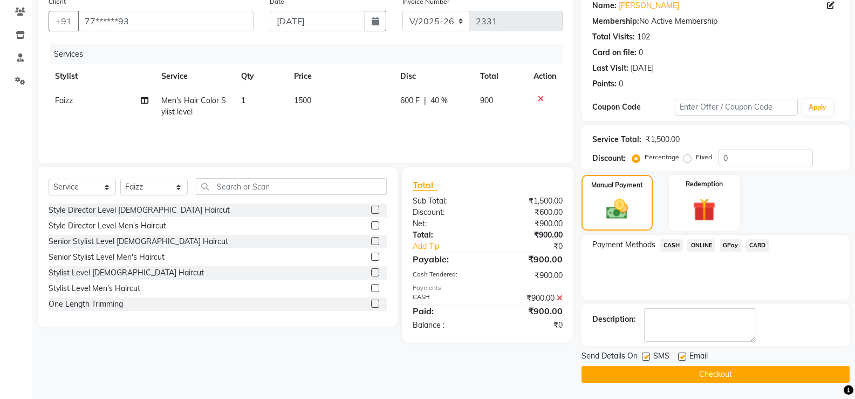
click at [648, 355] on label at bounding box center [646, 356] width 8 height 8
click at [648, 355] on input "checkbox" at bounding box center [645, 356] width 7 height 7
checkbox input "false"
drag, startPoint x: 678, startPoint y: 357, endPoint x: 678, endPoint y: 370, distance: 12.9
click at [679, 357] on label at bounding box center [682, 356] width 8 height 8
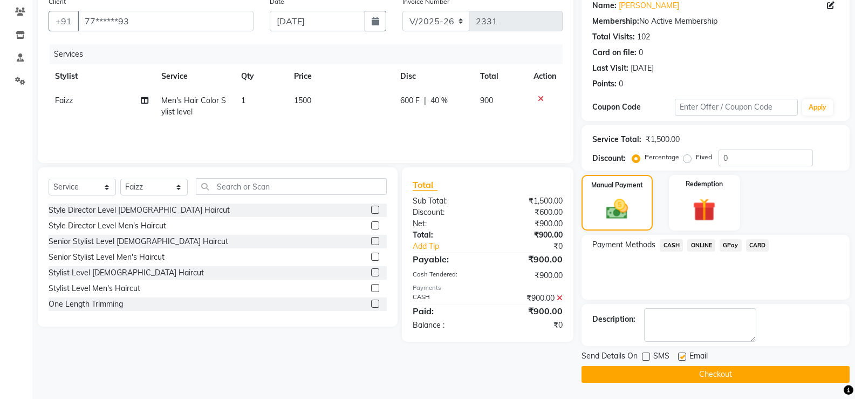
click at [679, 357] on input "checkbox" at bounding box center [681, 356] width 7 height 7
checkbox input "false"
click at [676, 372] on button "Checkout" at bounding box center [716, 374] width 268 height 17
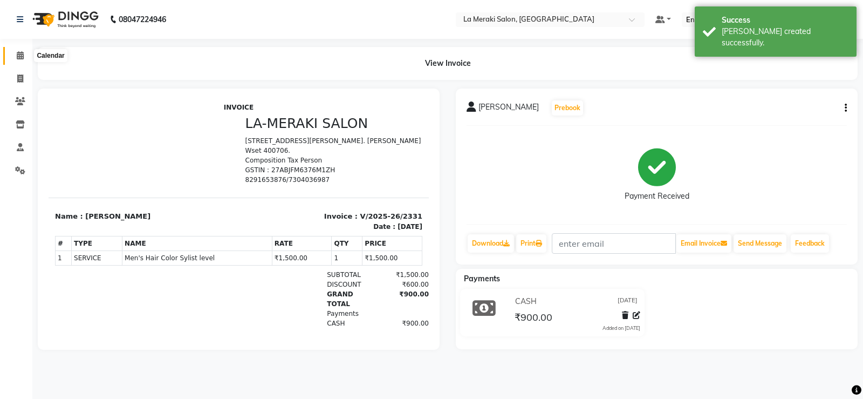
click at [17, 54] on icon at bounding box center [20, 55] width 7 height 8
